Goal: Find contact information: Find contact information

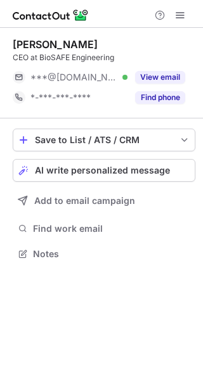
scroll to position [245, 203]
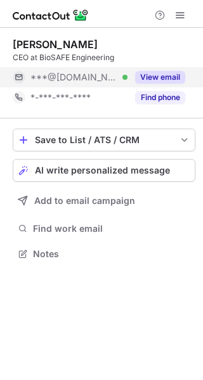
click at [157, 73] on button "View email" at bounding box center [160, 77] width 50 height 13
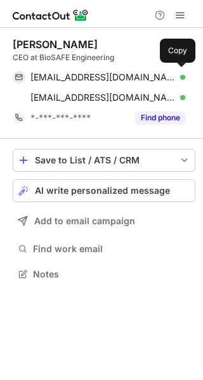
scroll to position [266, 203]
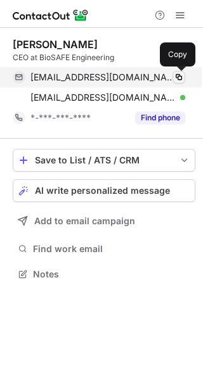
click at [173, 73] on button at bounding box center [178, 77] width 13 height 13
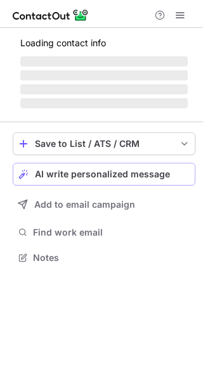
scroll to position [245, 203]
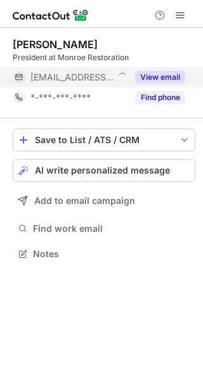
click at [160, 74] on button "View email" at bounding box center [160, 77] width 50 height 13
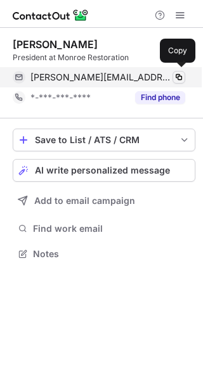
click at [178, 74] on span at bounding box center [179, 77] width 10 height 10
